Goal: Transaction & Acquisition: Purchase product/service

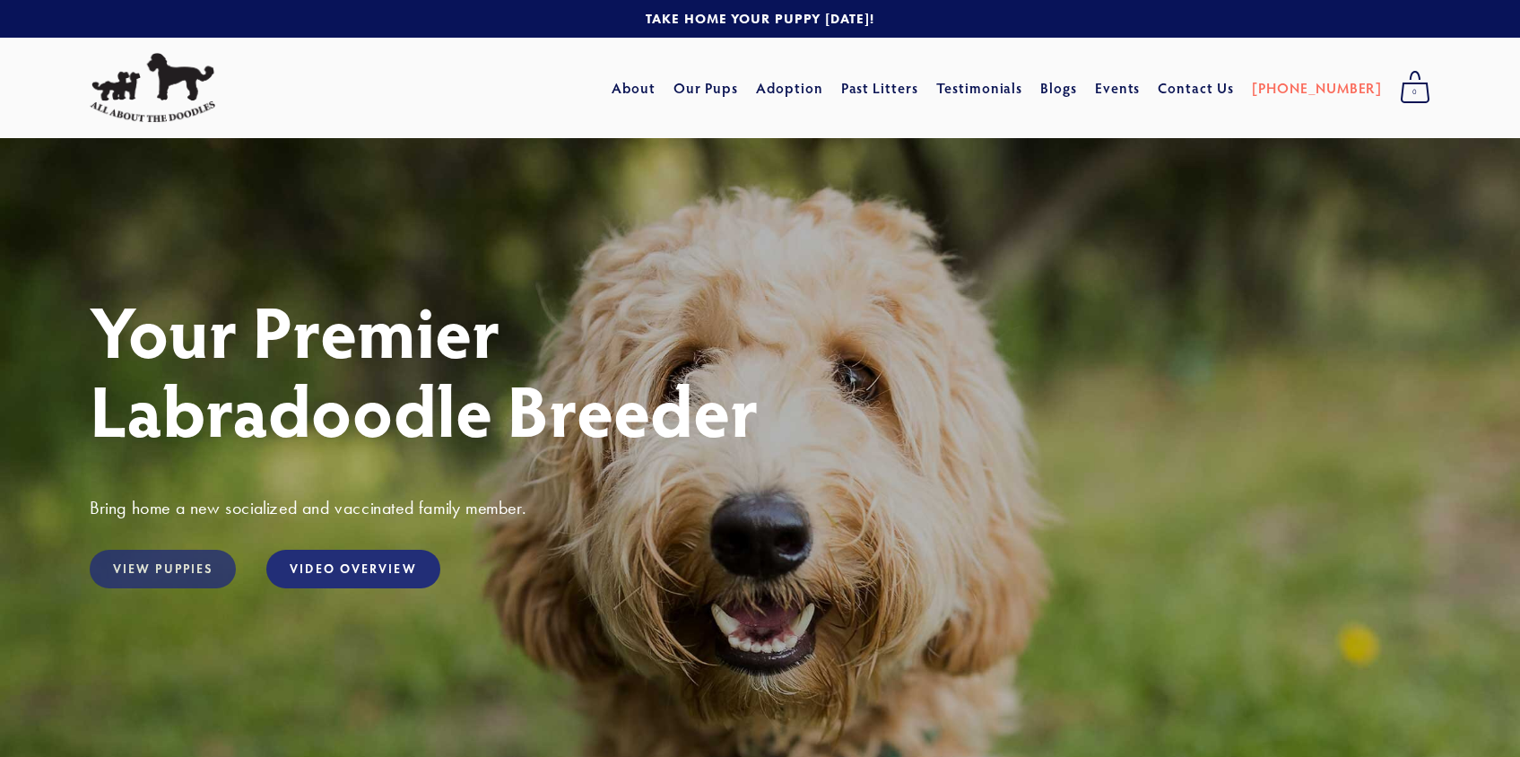
click at [168, 558] on link "View Puppies" at bounding box center [163, 569] width 146 height 39
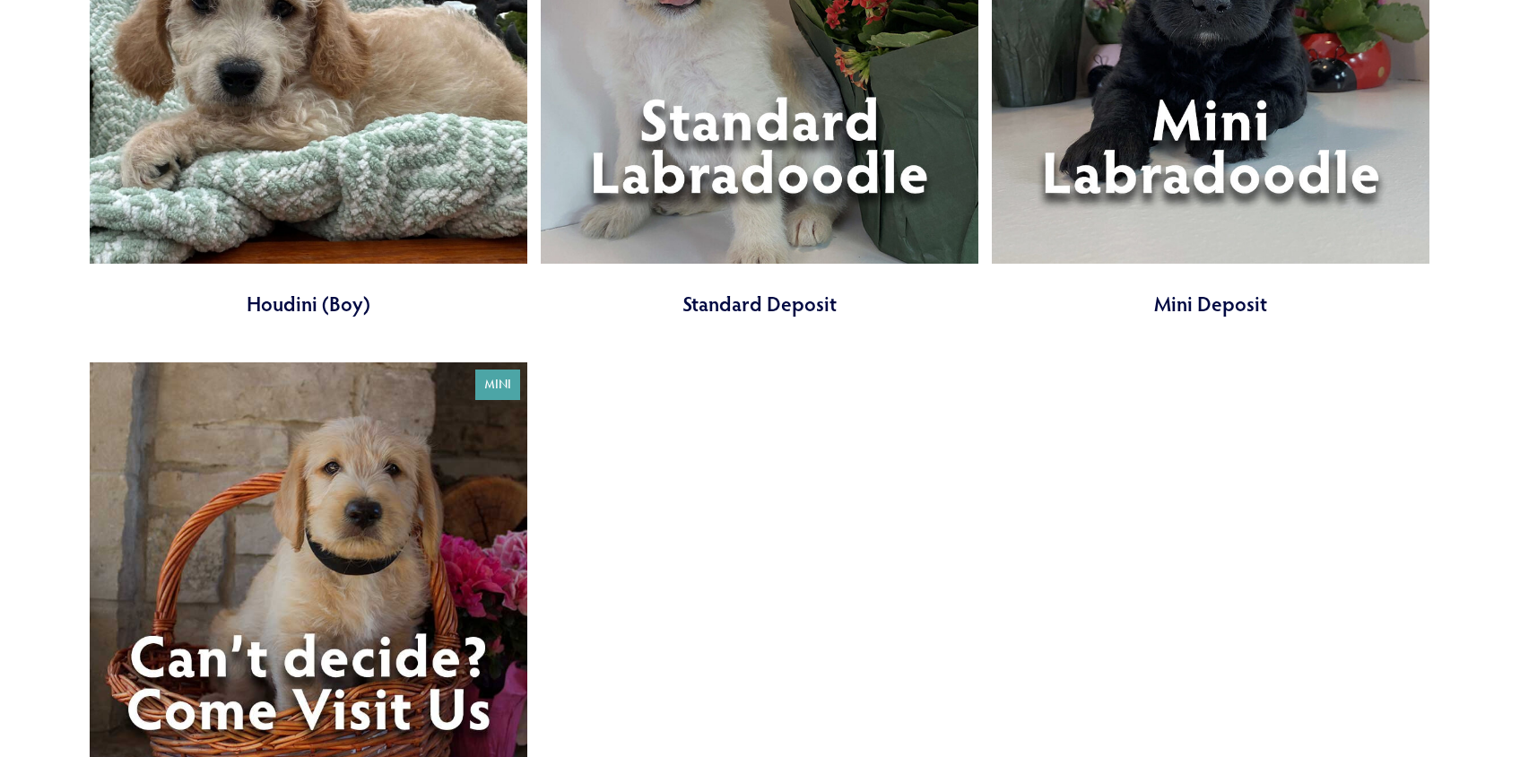
scroll to position [2359, 0]
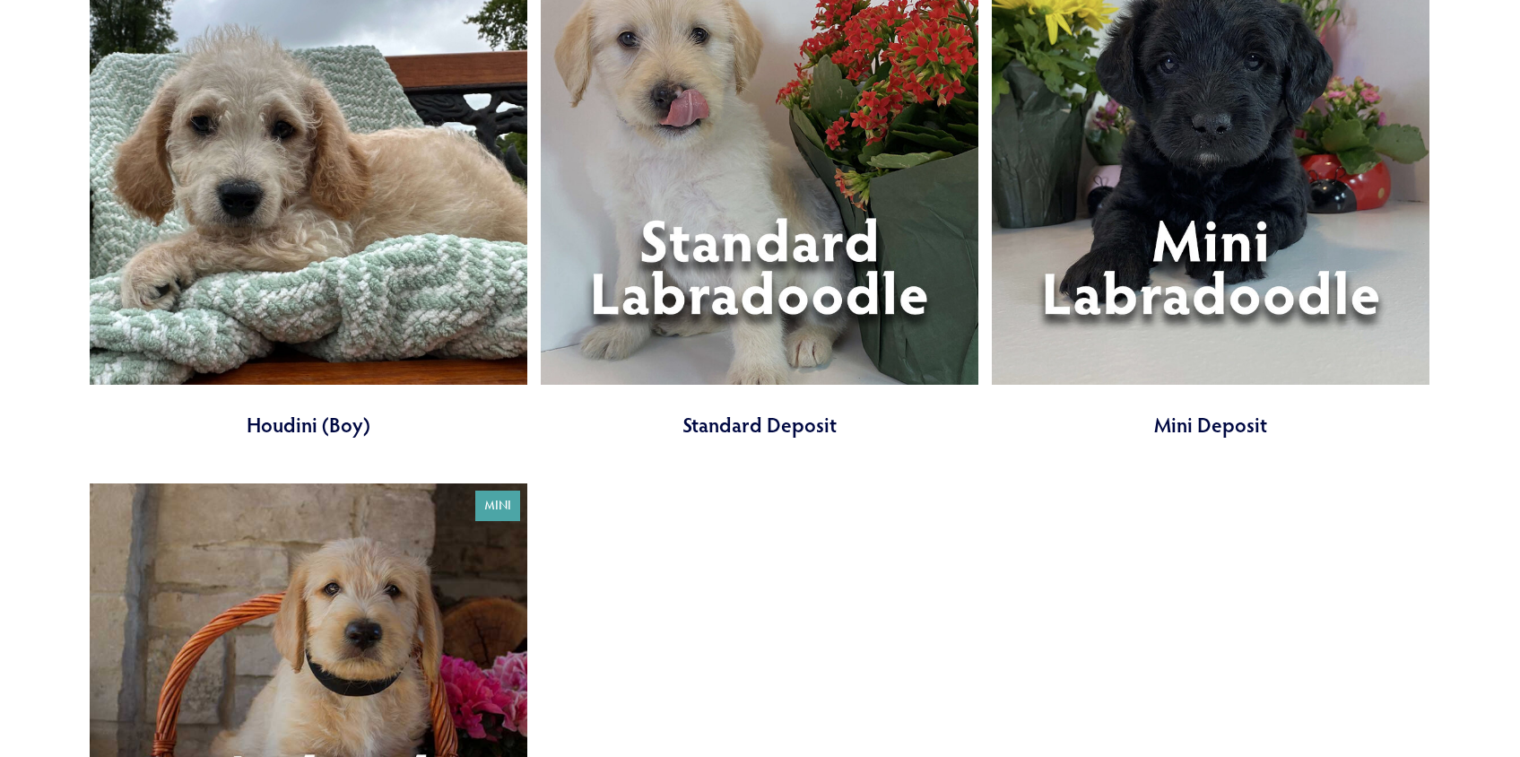
click at [1249, 274] on link at bounding box center [1211, 192] width 438 height 491
